Goal: Find contact information: Find contact information

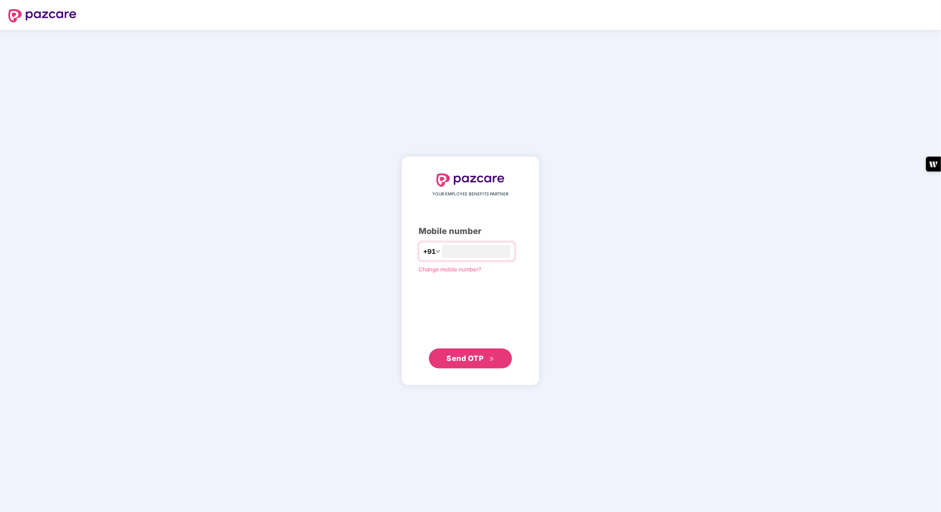
type input "**********"
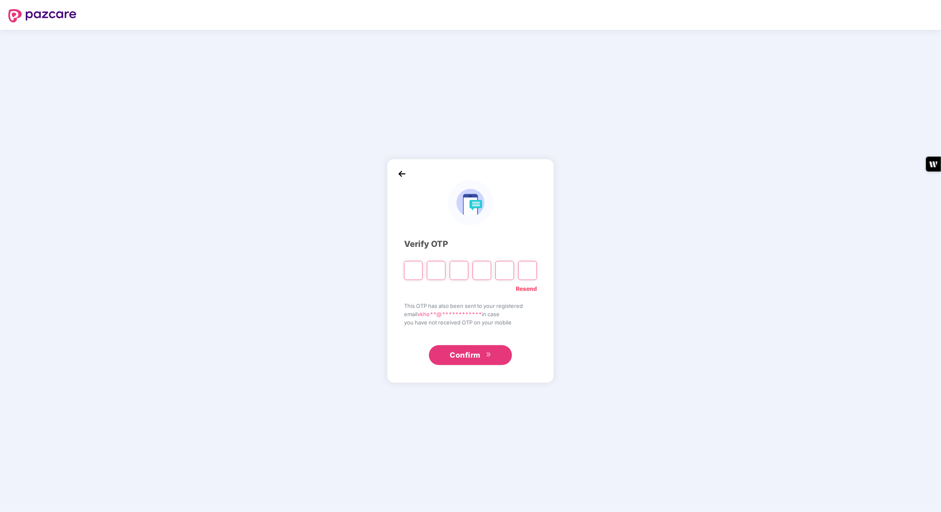
type input "*"
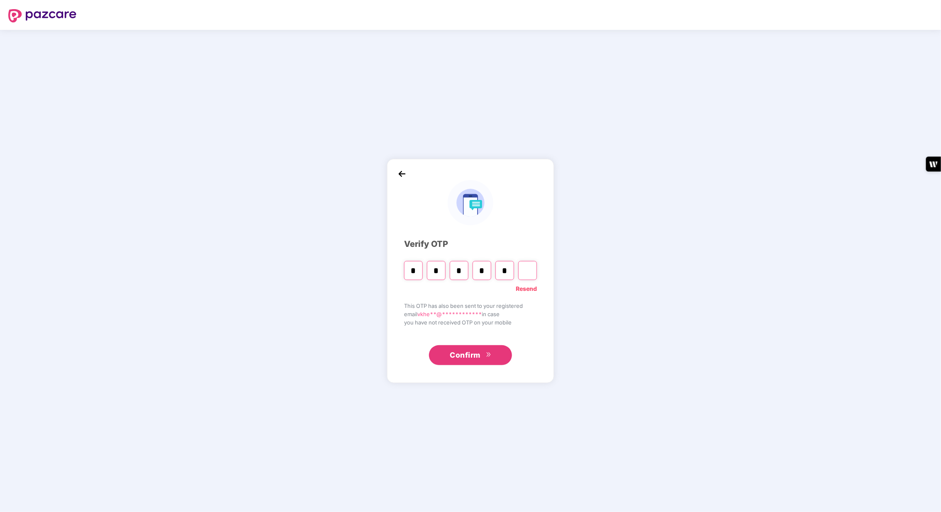
type input "*"
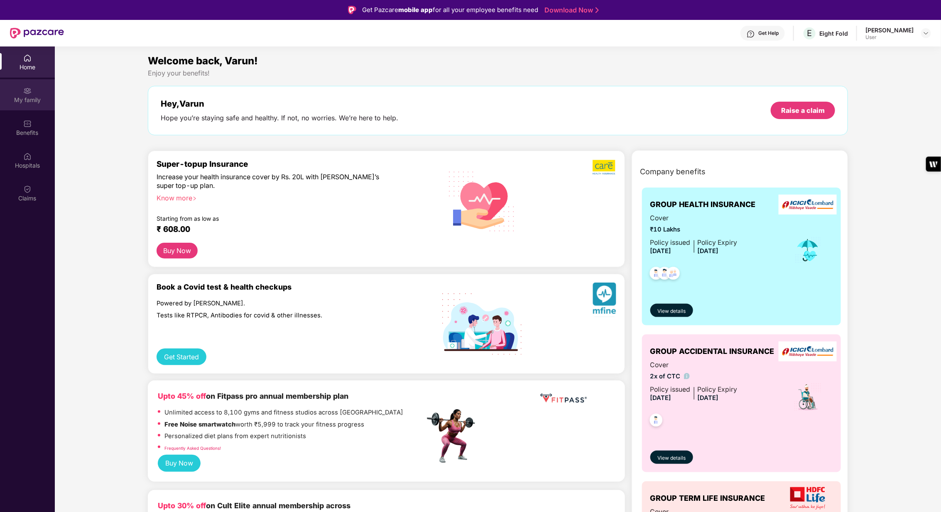
click at [21, 90] on div "My family" at bounding box center [27, 94] width 55 height 31
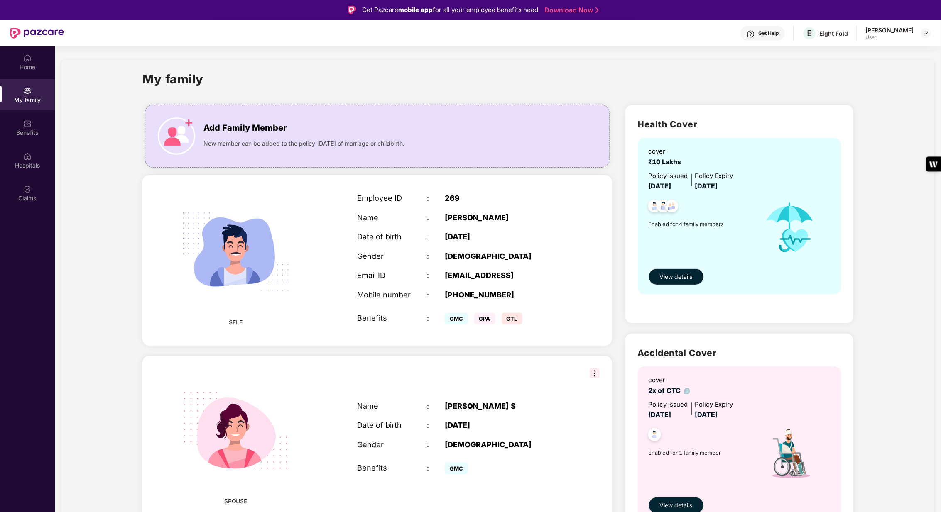
click at [665, 274] on span "View details" at bounding box center [676, 276] width 33 height 9
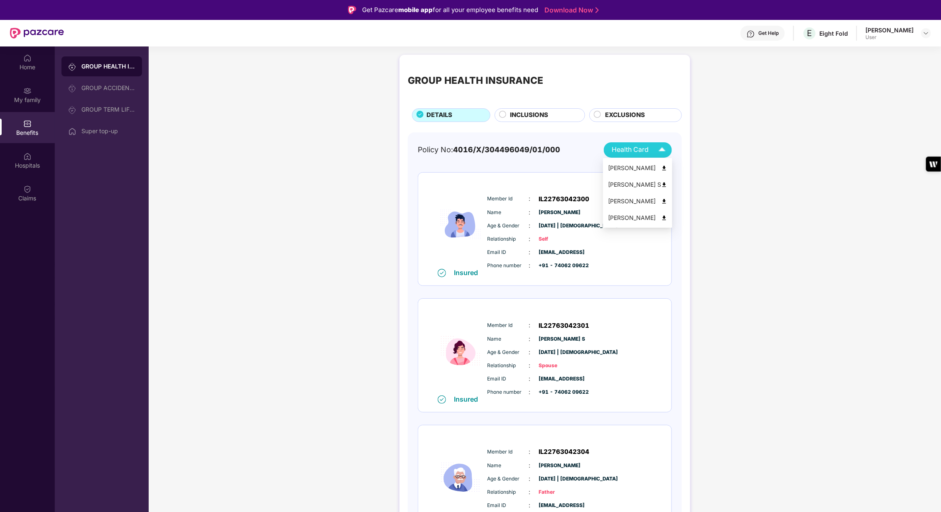
click at [644, 147] on span "Health Card" at bounding box center [630, 150] width 37 height 10
click at [664, 217] on img at bounding box center [664, 218] width 6 height 6
click at [100, 129] on div "Super top-up" at bounding box center [108, 131] width 54 height 7
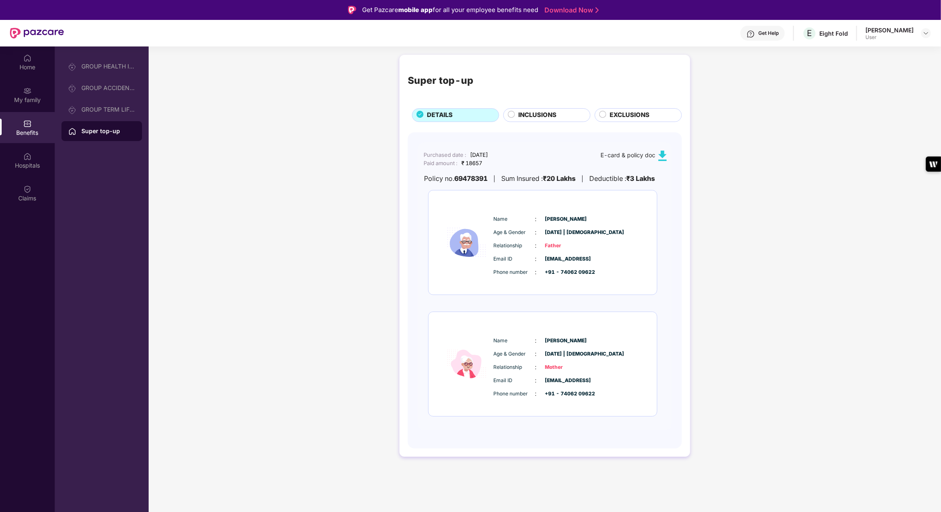
click at [662, 154] on img at bounding box center [662, 156] width 10 height 10
click at [22, 60] on div "Home" at bounding box center [27, 62] width 55 height 31
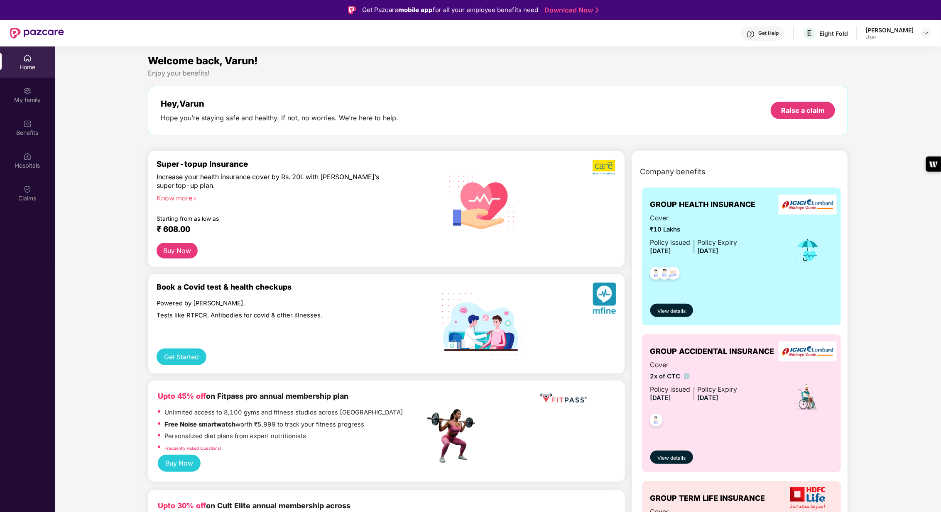
click at [185, 254] on button "Buy Now" at bounding box center [177, 251] width 41 height 16
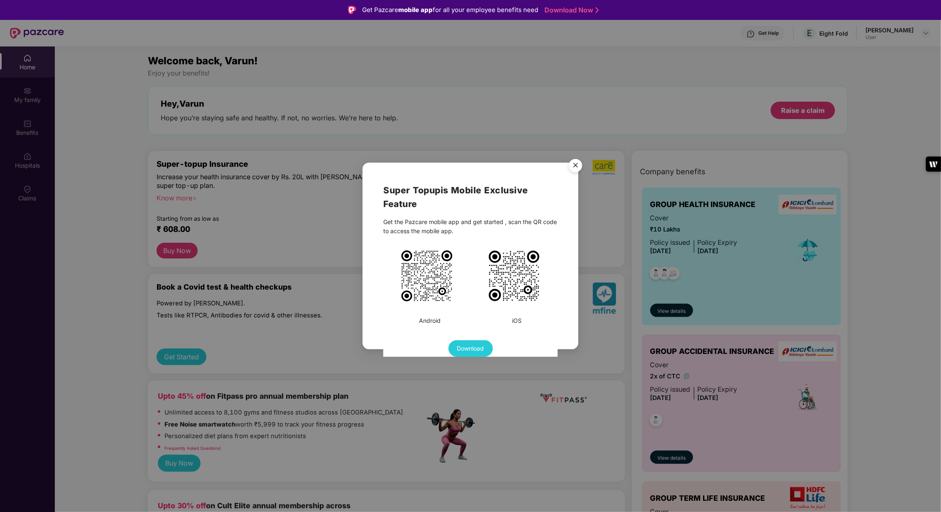
click at [580, 165] on img "Close" at bounding box center [575, 166] width 23 height 23
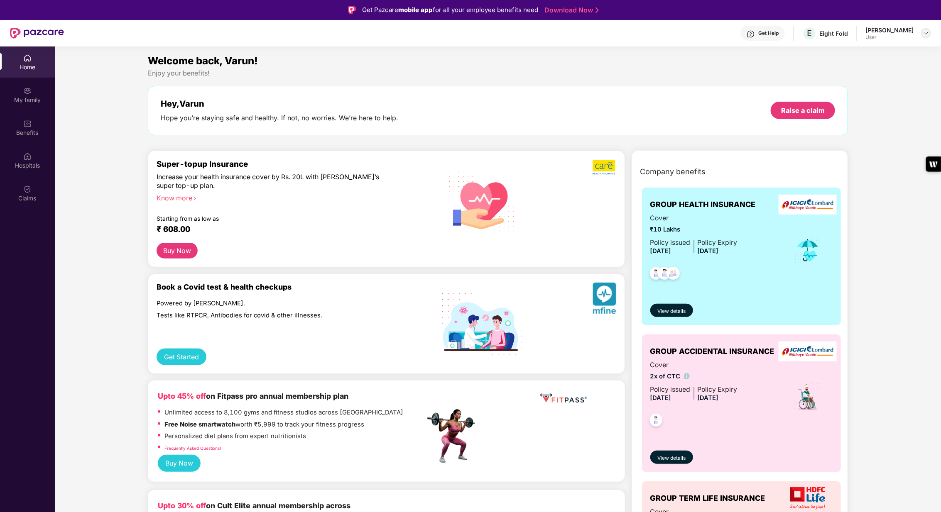
click at [924, 34] on img at bounding box center [926, 33] width 7 height 7
click at [841, 32] on div "Eight Fold" at bounding box center [833, 33] width 29 height 8
click at [777, 34] on div "Get Help" at bounding box center [768, 33] width 20 height 7
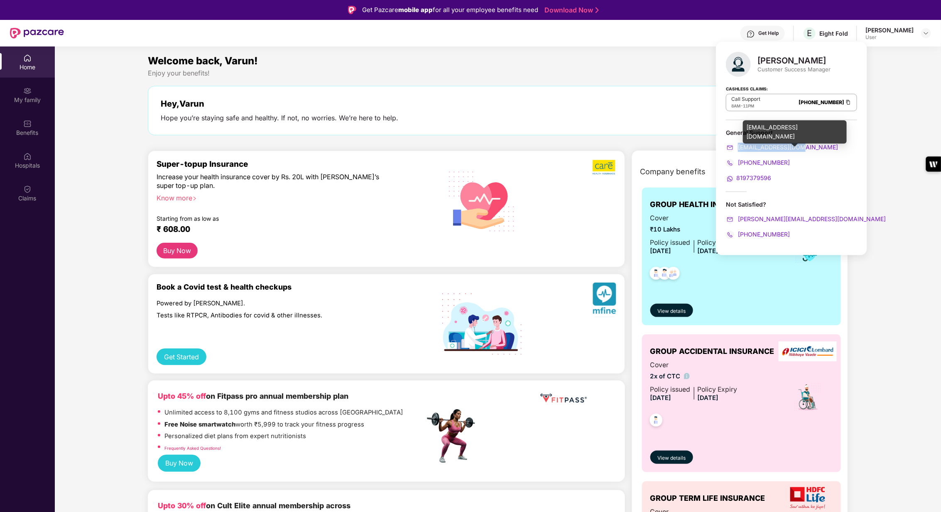
drag, startPoint x: 801, startPoint y: 146, endPoint x: 738, endPoint y: 147, distance: 63.5
click at [738, 147] on div "[EMAIL_ADDRESS][DOMAIN_NAME]" at bounding box center [791, 147] width 131 height 9
copy span "[EMAIL_ADDRESS][DOMAIN_NAME]"
